Goal: Information Seeking & Learning: Learn about a topic

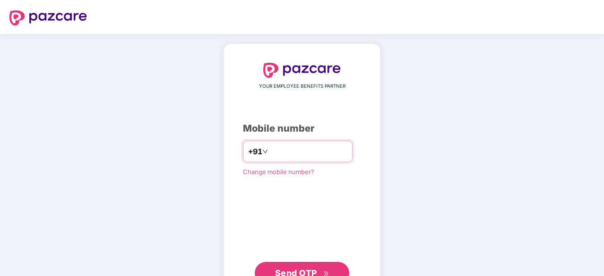
click at [317, 153] on input "number" at bounding box center [308, 151] width 77 height 15
type input "**********"
click at [303, 267] on span "Send OTP" at bounding box center [302, 273] width 54 height 13
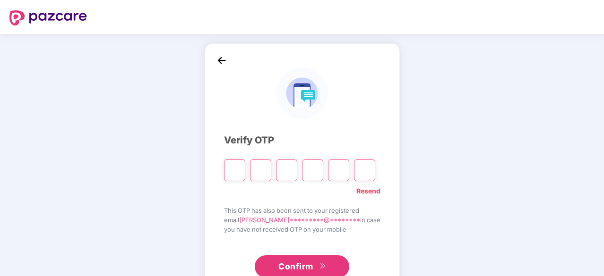
type input "*"
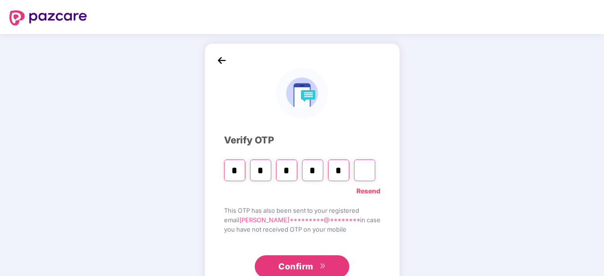
type input "*"
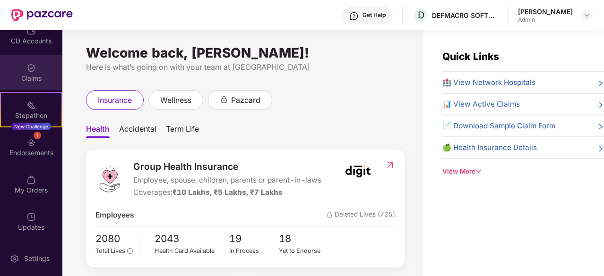
scroll to position [30, 0]
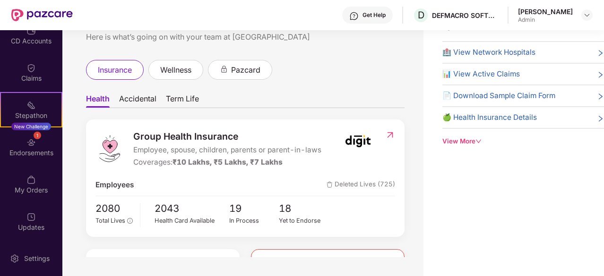
click at [462, 137] on div "View More" at bounding box center [523, 141] width 162 height 10
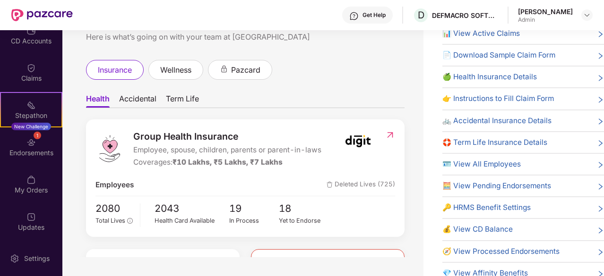
scroll to position [62, 0]
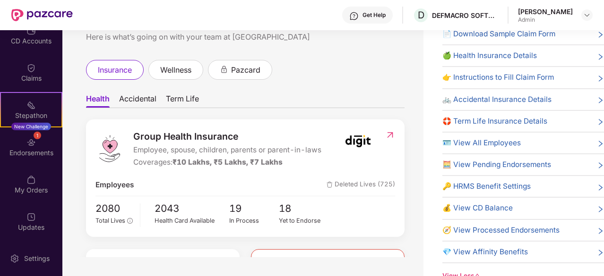
click at [477, 122] on span "🛟 Term Life Insurance Details" at bounding box center [494, 121] width 105 height 11
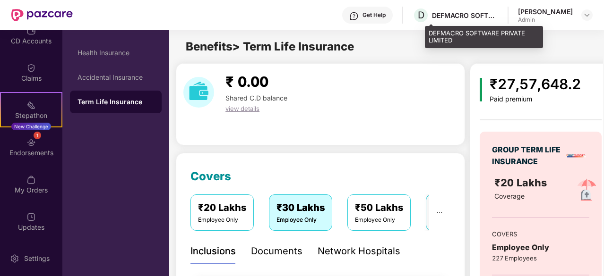
click at [478, 18] on div "DEFMACRO SOFTWARE PRIVATE LIMITED" at bounding box center [465, 15] width 66 height 9
click at [497, 17] on div "DEFMACRO SOFTWARE PRIVATE LIMITED" at bounding box center [465, 15] width 66 height 9
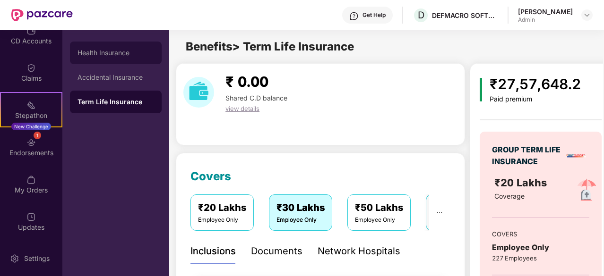
click at [110, 62] on div "Health Insurance" at bounding box center [116, 53] width 92 height 23
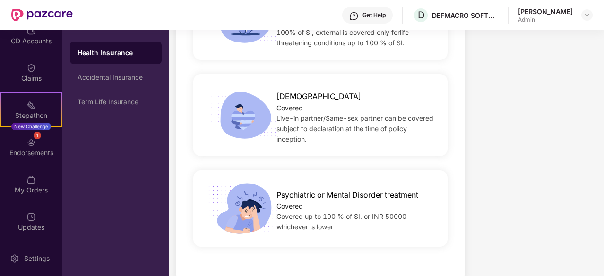
scroll to position [1931, 0]
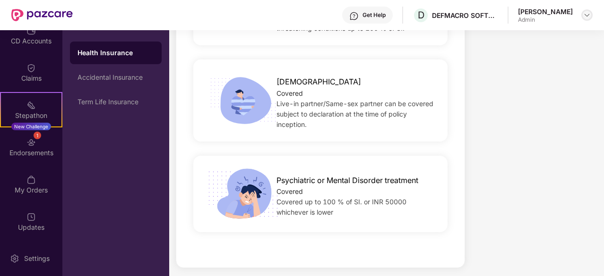
click at [587, 19] on div at bounding box center [586, 14] width 11 height 11
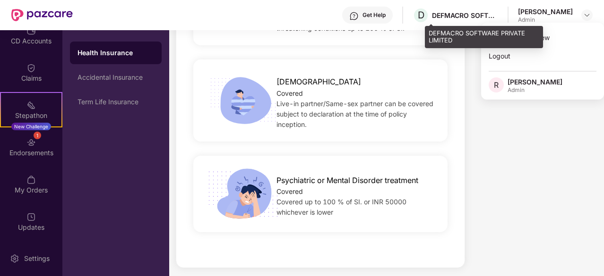
click at [471, 14] on div "DEFMACRO SOFTWARE PRIVATE LIMITED" at bounding box center [465, 15] width 66 height 9
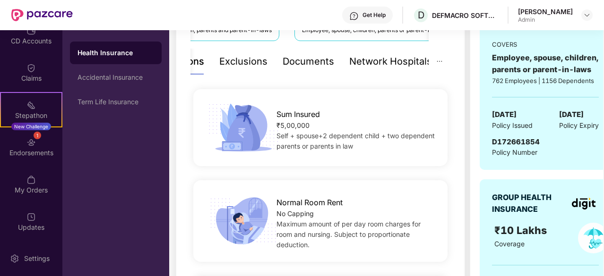
scroll to position [192, 0]
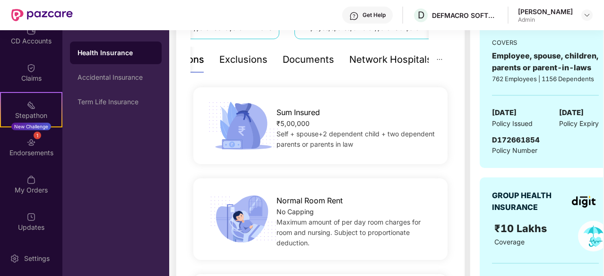
click at [298, 59] on div "Documents" at bounding box center [307, 59] width 51 height 15
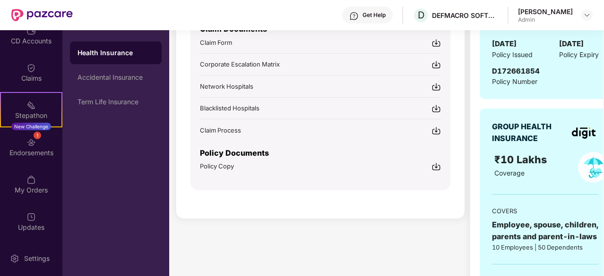
scroll to position [261, 0]
click at [437, 163] on img at bounding box center [435, 166] width 9 height 9
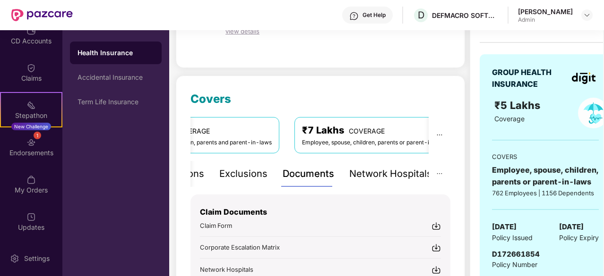
scroll to position [0, 0]
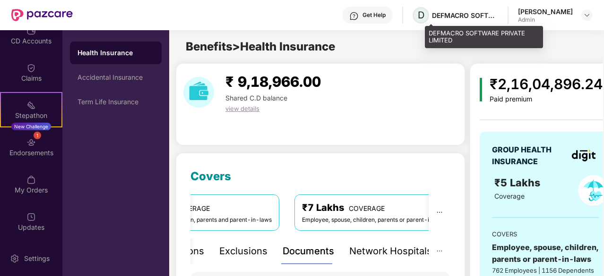
click at [424, 20] on span "D" at bounding box center [420, 14] width 7 height 11
click at [490, 17] on div "DEFMACRO SOFTWARE PRIVATE LIMITED" at bounding box center [465, 15] width 66 height 9
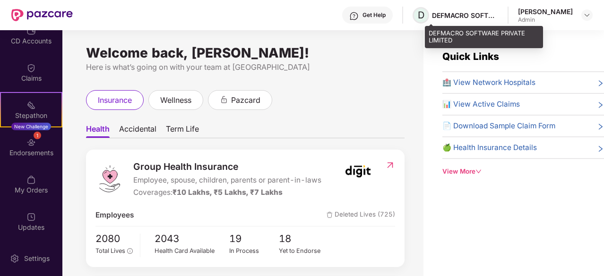
click at [429, 17] on span "D" at bounding box center [420, 15] width 17 height 17
click at [427, 17] on span "D" at bounding box center [420, 15] width 17 height 17
click at [498, 18] on div "DEFMACRO SOFTWARE PRIVATE LIMITED" at bounding box center [465, 15] width 66 height 9
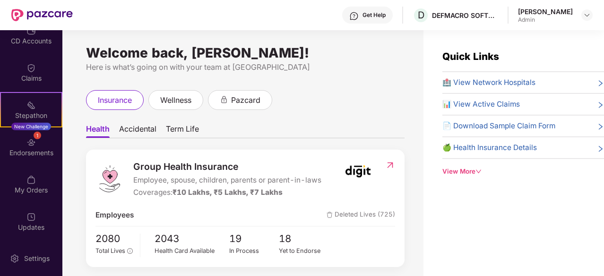
click at [32, 13] on img at bounding box center [41, 15] width 61 height 12
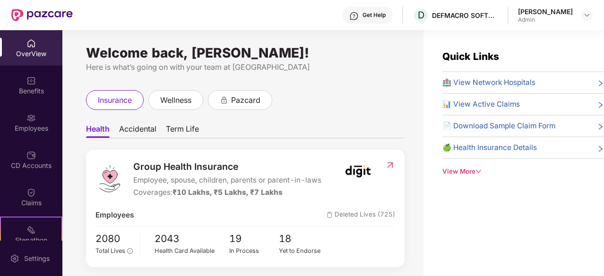
click at [36, 15] on img at bounding box center [41, 15] width 61 height 12
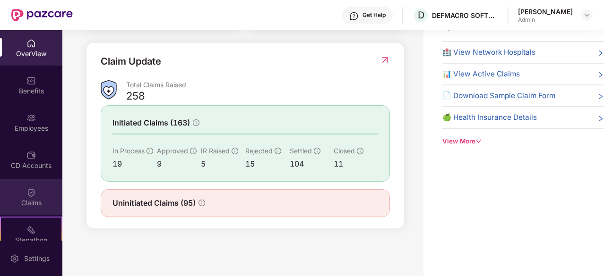
scroll to position [125, 0]
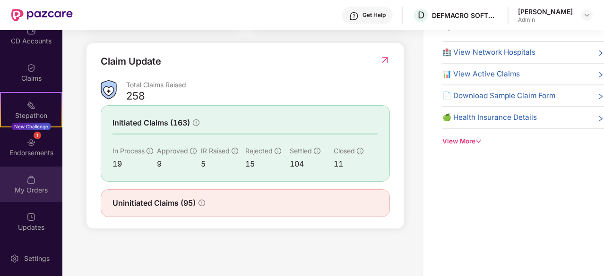
click at [33, 190] on div "My Orders" at bounding box center [31, 190] width 62 height 9
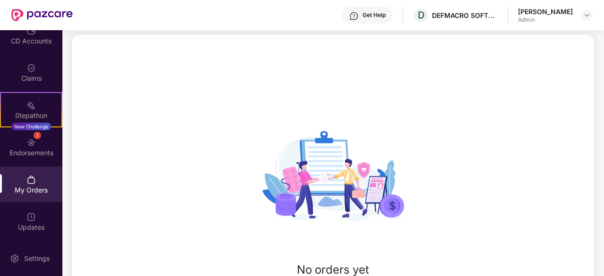
scroll to position [129, 0]
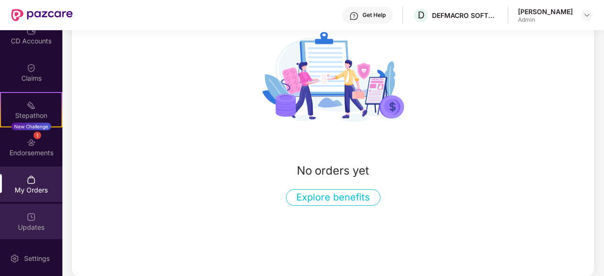
click at [26, 226] on div "Updates" at bounding box center [31, 227] width 62 height 9
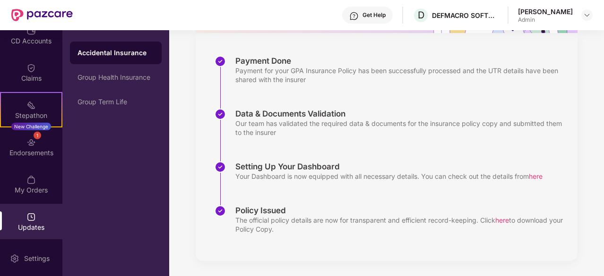
scroll to position [128, 0]
click at [94, 83] on div "Group Health Insurance" at bounding box center [116, 77] width 92 height 23
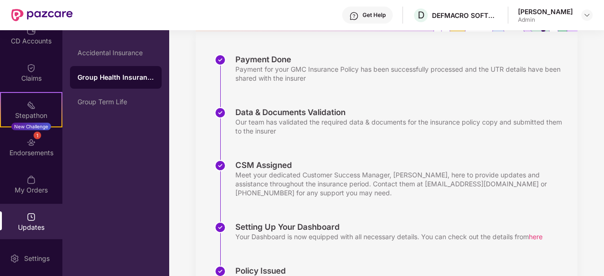
click at [94, 83] on div "Group Health Insurance" at bounding box center [116, 77] width 92 height 23
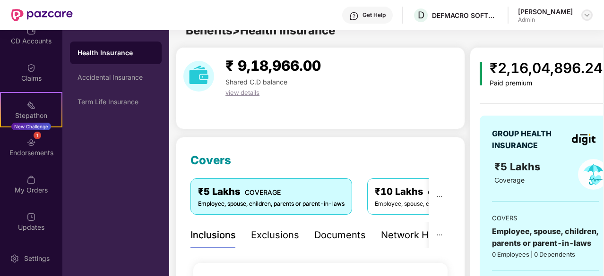
scroll to position [129, 0]
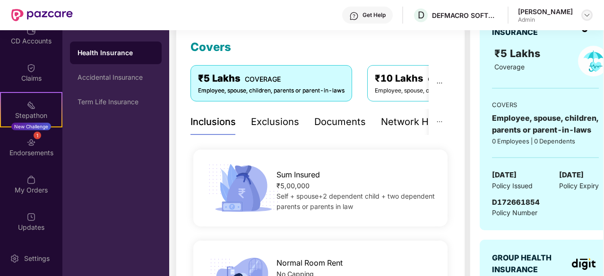
click at [584, 15] on img at bounding box center [587, 15] width 8 height 8
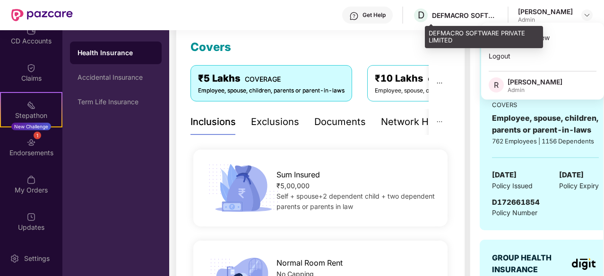
click at [441, 11] on div "D DEFMACRO SOFTWARE PRIVATE LIMITED" at bounding box center [454, 15] width 85 height 17
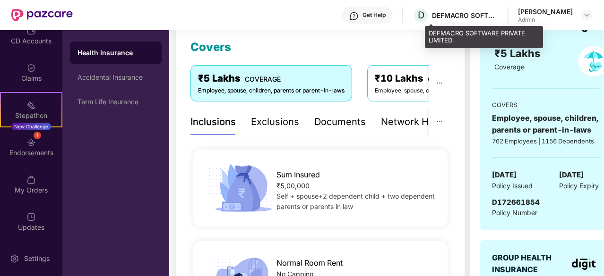
click at [498, 12] on div "DEFMACRO SOFTWARE PRIVATE LIMITED" at bounding box center [465, 15] width 66 height 9
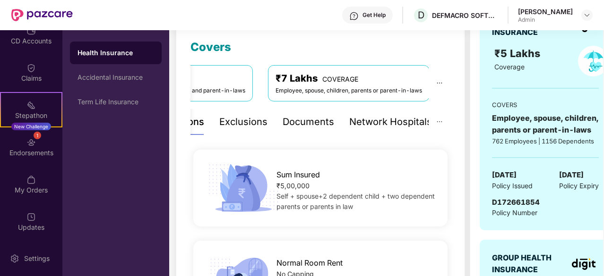
click at [303, 124] on div "Documents" at bounding box center [307, 122] width 51 height 15
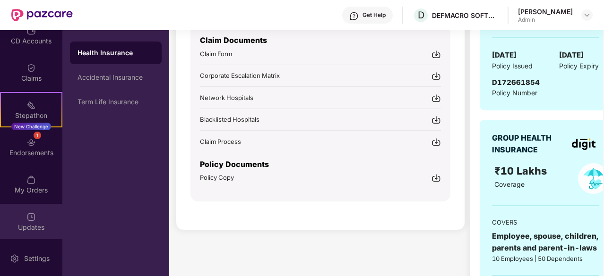
scroll to position [576, 0]
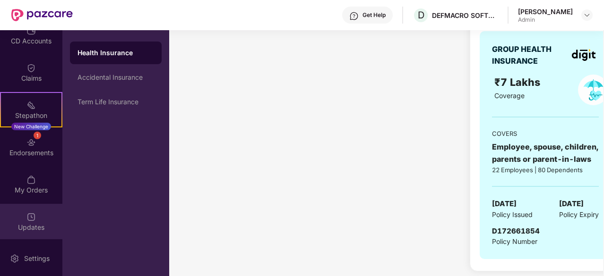
click at [36, 214] on div "Updates" at bounding box center [31, 221] width 62 height 35
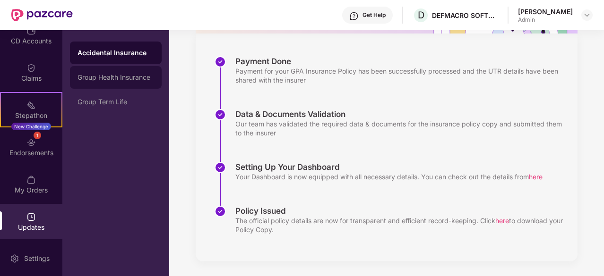
click at [122, 69] on div "Group Health Insurance" at bounding box center [116, 77] width 92 height 23
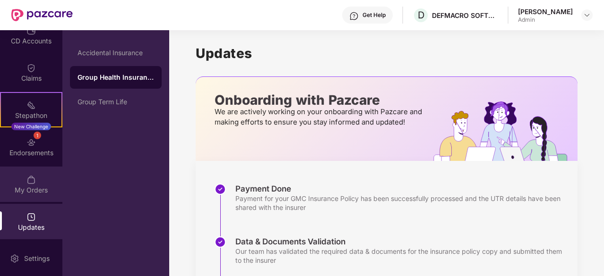
click at [37, 198] on div "My Orders" at bounding box center [31, 184] width 62 height 35
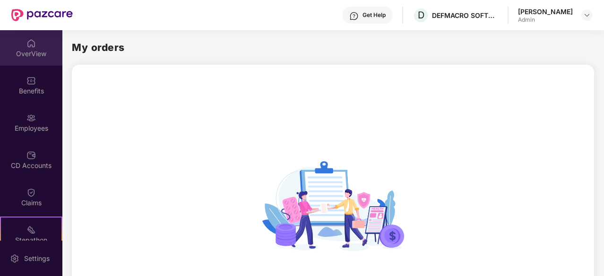
click at [31, 46] on img at bounding box center [30, 43] width 9 height 9
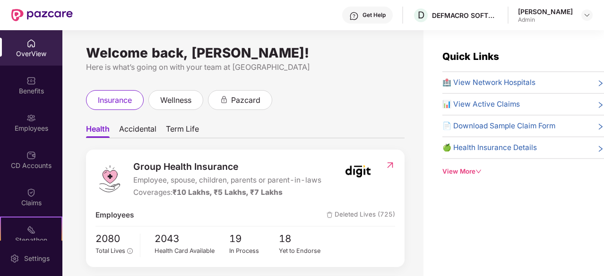
click at [94, 133] on span "Health" at bounding box center [98, 131] width 24 height 14
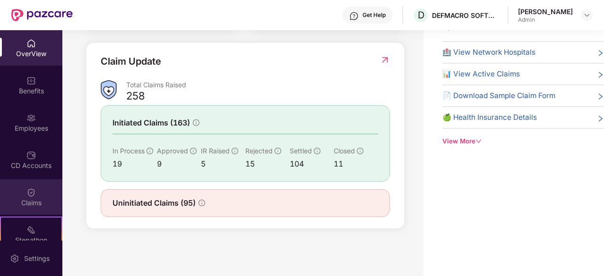
scroll to position [125, 0]
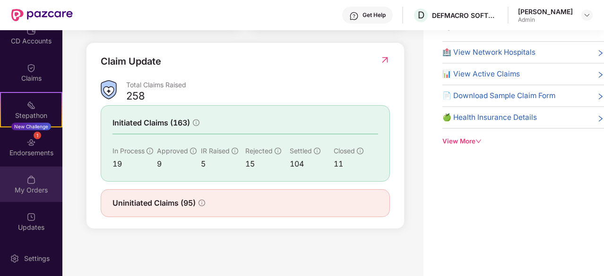
click at [39, 187] on div "My Orders" at bounding box center [31, 190] width 62 height 9
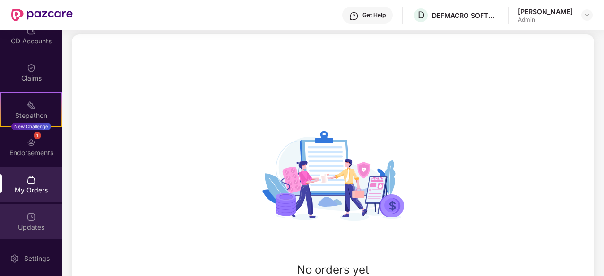
click at [34, 236] on div "Updates" at bounding box center [31, 221] width 62 height 35
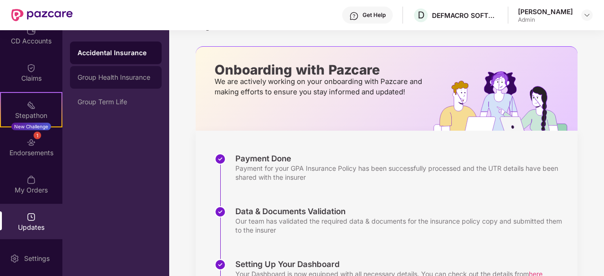
click at [119, 81] on div "Group Health Insurance" at bounding box center [115, 78] width 77 height 8
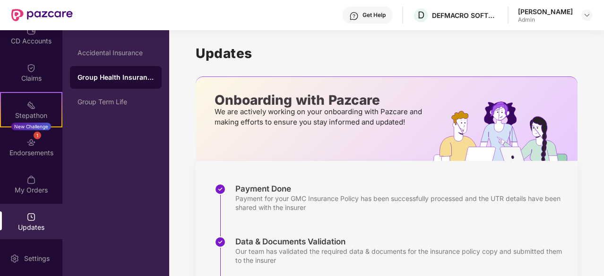
click at [112, 77] on div "Group Health Insurance" at bounding box center [115, 77] width 77 height 9
click at [586, 17] on img at bounding box center [587, 15] width 8 height 8
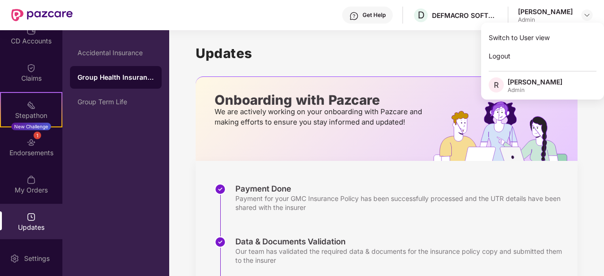
click at [518, 86] on div "Admin" at bounding box center [534, 90] width 55 height 8
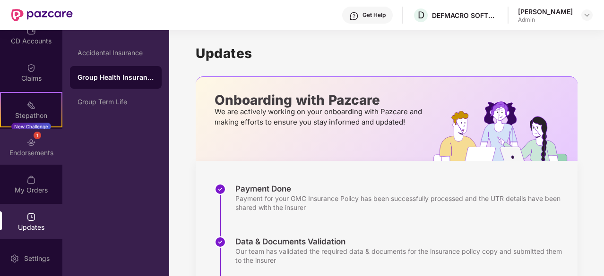
click at [23, 161] on div "1 Endorsements" at bounding box center [31, 146] width 62 height 35
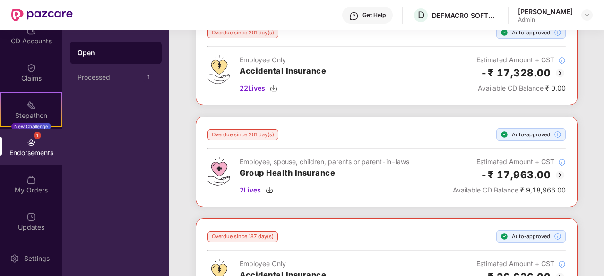
scroll to position [209, 0]
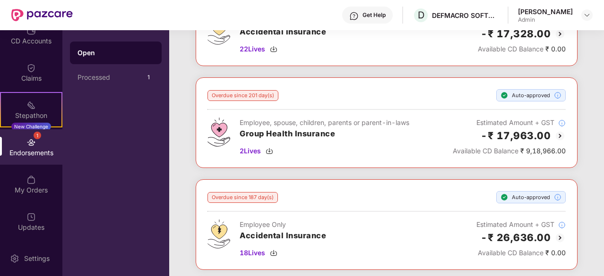
click at [273, 132] on h3 "Group Health Insurance" at bounding box center [324, 134] width 170 height 12
click at [270, 149] on img at bounding box center [269, 151] width 8 height 8
click at [94, 179] on div "Open Processed 1" at bounding box center [115, 153] width 107 height 246
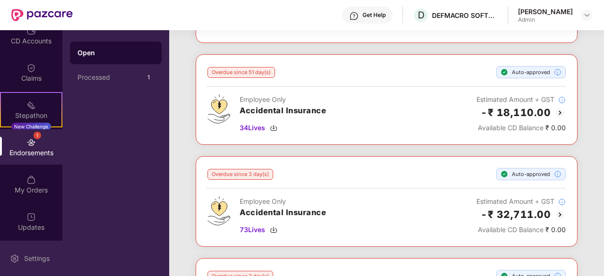
scroll to position [946, 0]
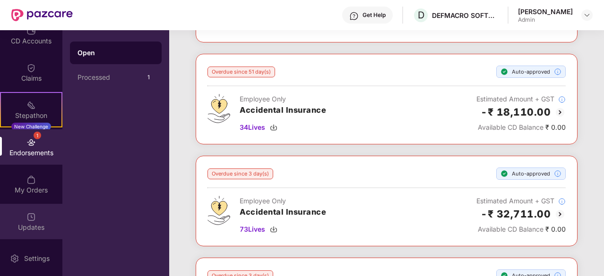
click at [39, 216] on div "Updates" at bounding box center [31, 221] width 62 height 35
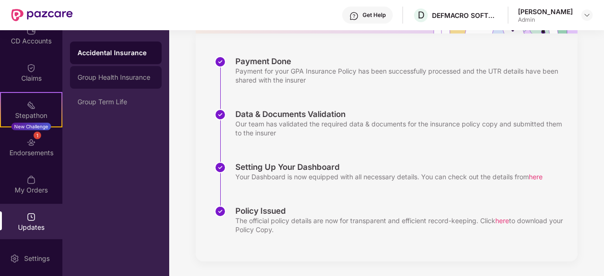
click at [119, 76] on div "Group Health Insurance" at bounding box center [115, 78] width 77 height 8
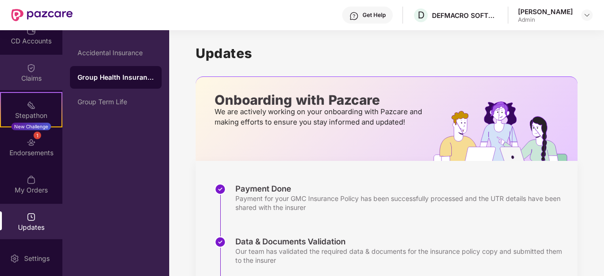
click at [38, 75] on div "Claims" at bounding box center [31, 78] width 62 height 9
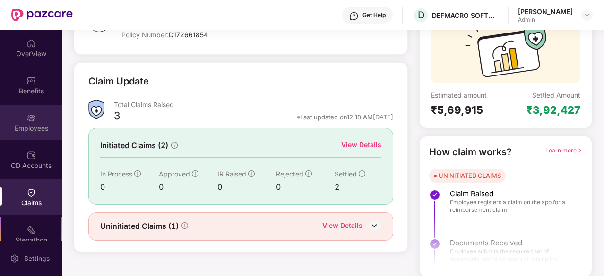
click at [38, 130] on div "Employees" at bounding box center [31, 128] width 62 height 9
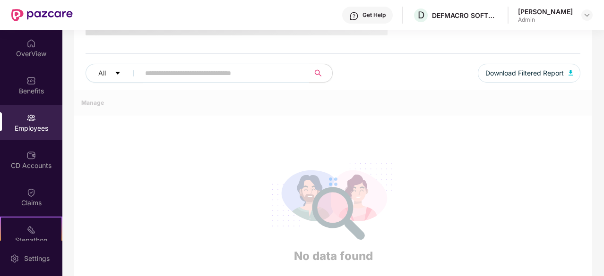
scroll to position [93, 0]
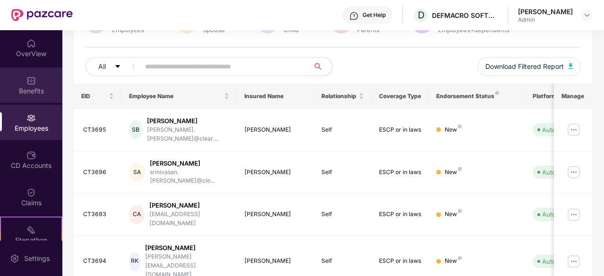
click at [26, 72] on div "Benefits" at bounding box center [31, 85] width 62 height 35
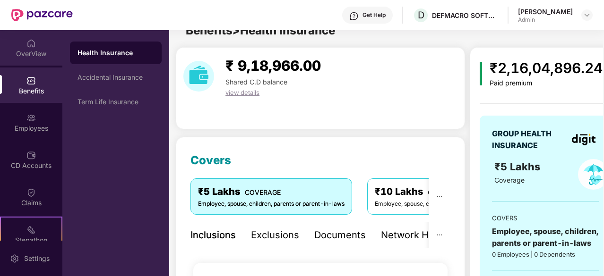
scroll to position [93, 0]
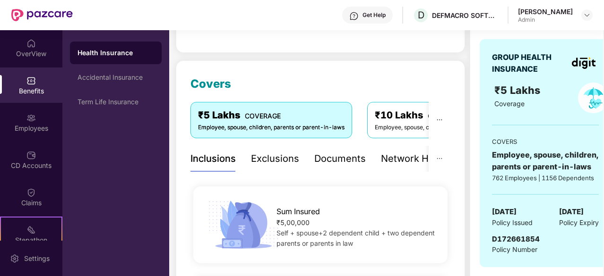
click at [19, 85] on div "Benefits" at bounding box center [31, 85] width 62 height 35
click at [22, 54] on div "OverView" at bounding box center [31, 53] width 62 height 9
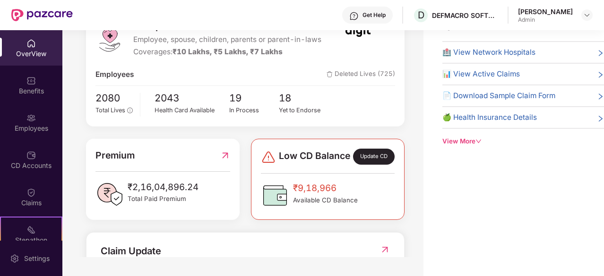
scroll to position [19, 0]
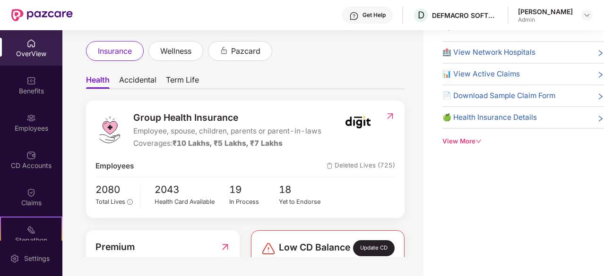
click at [387, 119] on img at bounding box center [390, 115] width 10 height 9
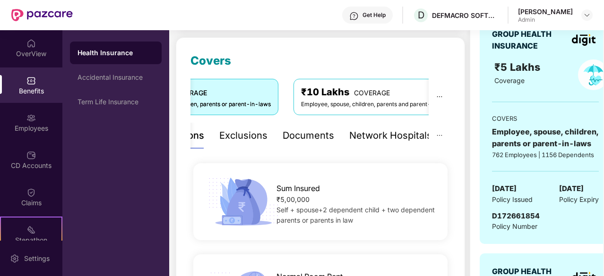
scroll to position [117, 0]
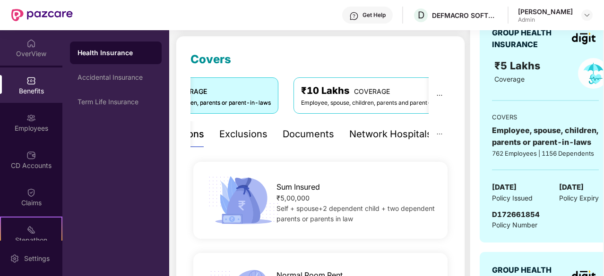
click at [27, 51] on div "OverView" at bounding box center [31, 53] width 62 height 9
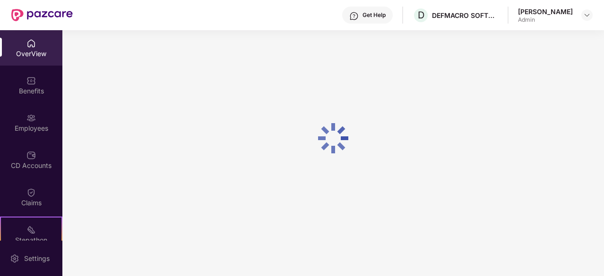
scroll to position [30, 0]
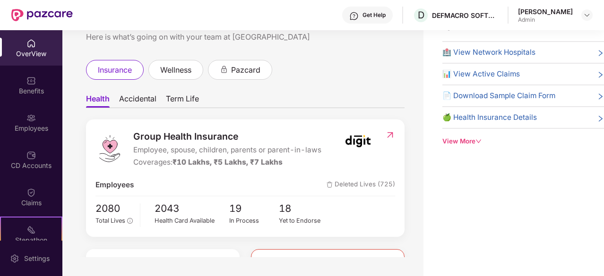
click at [385, 147] on div at bounding box center [390, 148] width 10 height 39
click at [389, 134] on img at bounding box center [390, 134] width 10 height 9
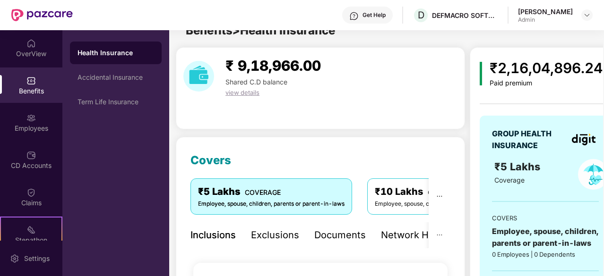
scroll to position [117, 0]
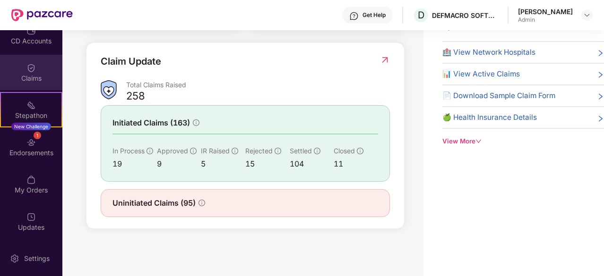
scroll to position [125, 0]
click at [467, 140] on div "View More" at bounding box center [523, 141] width 162 height 10
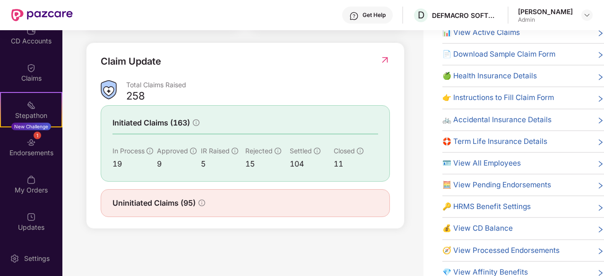
scroll to position [62, 0]
